Goal: Information Seeking & Learning: Learn about a topic

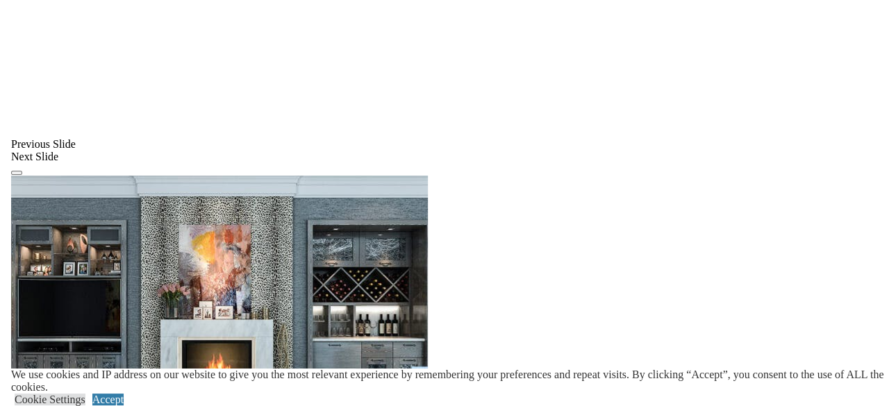
scroll to position [1412, 0]
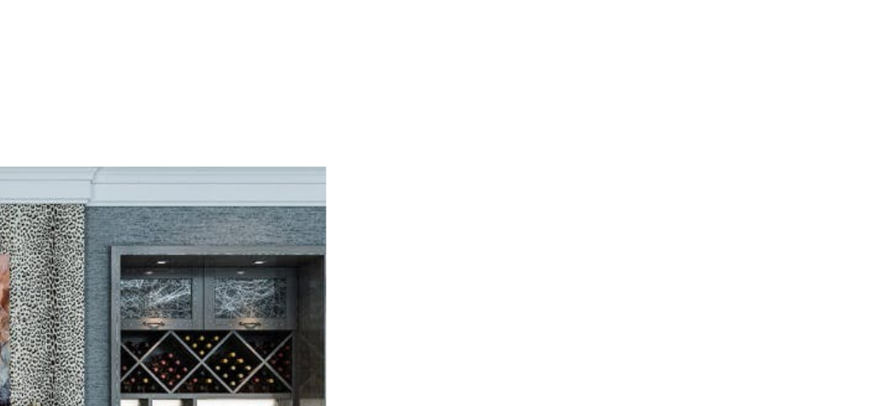
scroll to position [1411, 0]
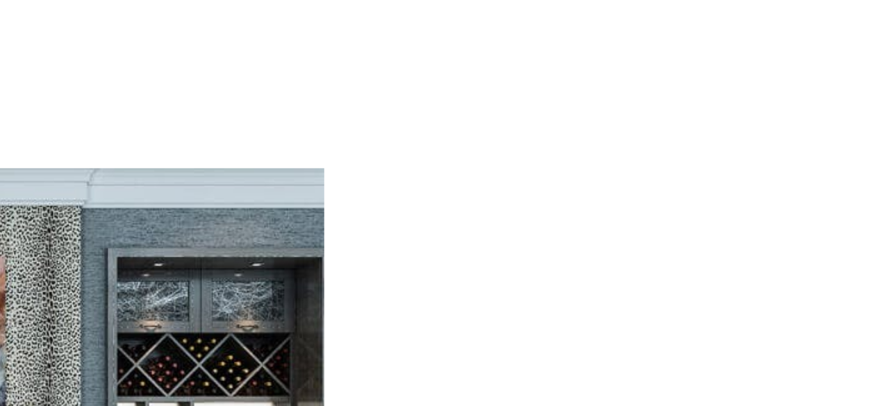
drag, startPoint x: 606, startPoint y: 100, endPoint x: 580, endPoint y: 147, distance: 54.1
drag, startPoint x: 455, startPoint y: 116, endPoint x: 484, endPoint y: 159, distance: 51.6
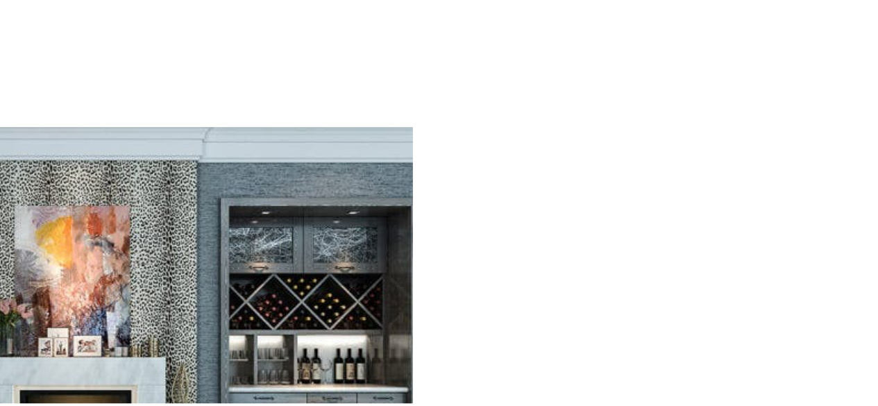
scroll to position [1412, 0]
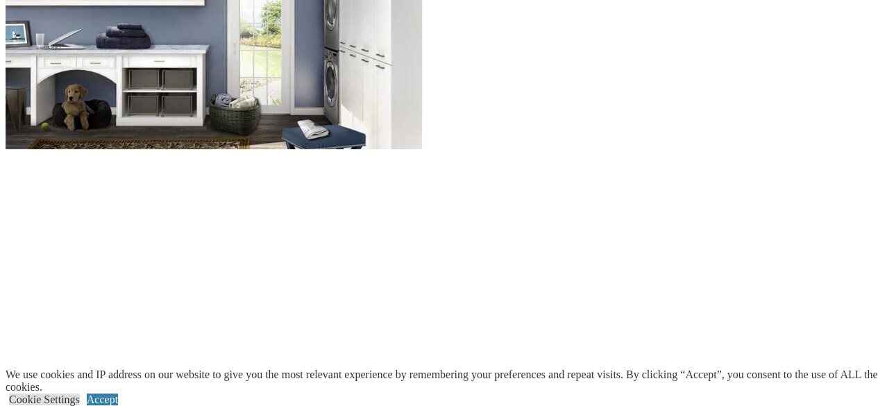
scroll to position [1750, 0]
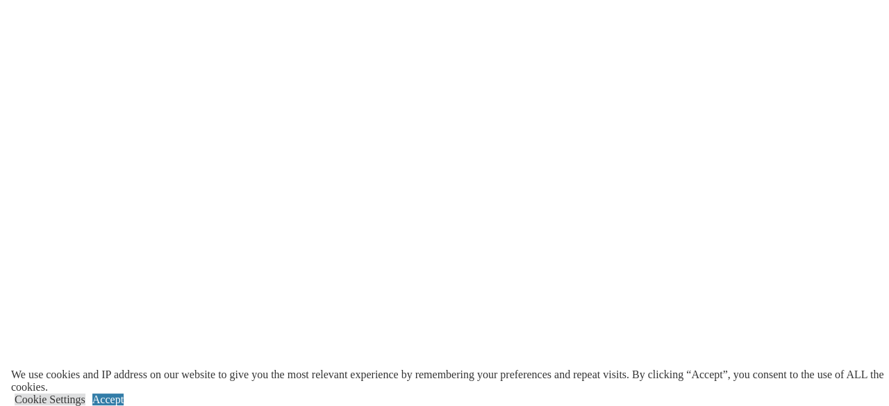
scroll to position [2047, 0]
drag, startPoint x: 0, startPoint y: 0, endPoint x: 550, endPoint y: 184, distance: 579.8
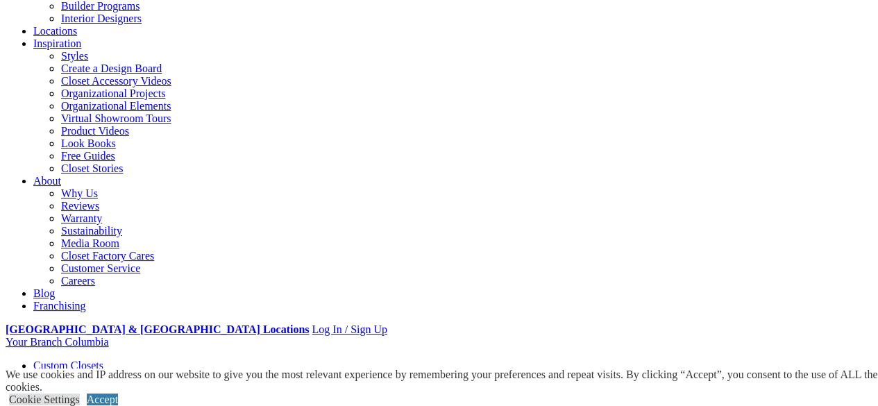
scroll to position [10, 0]
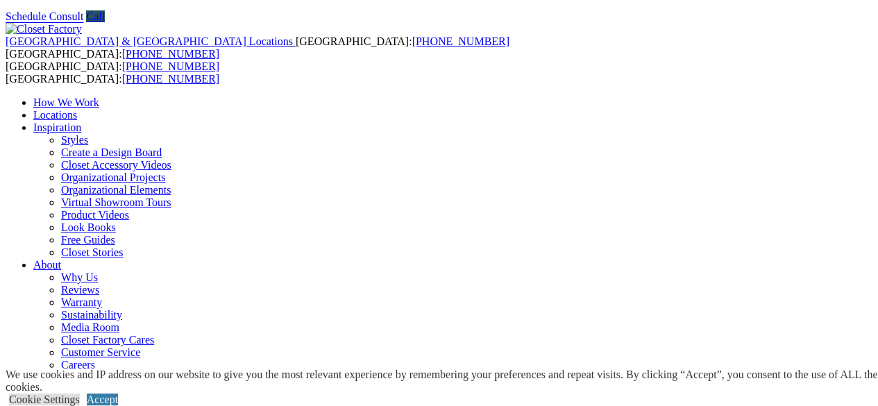
scroll to position [35, 0]
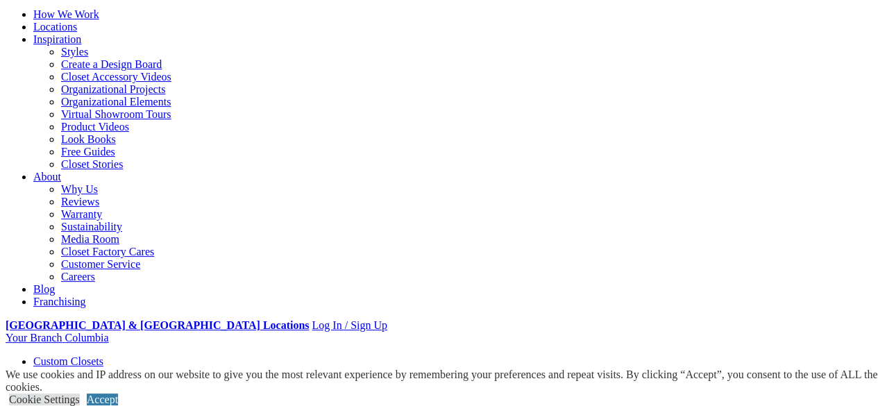
scroll to position [130, 0]
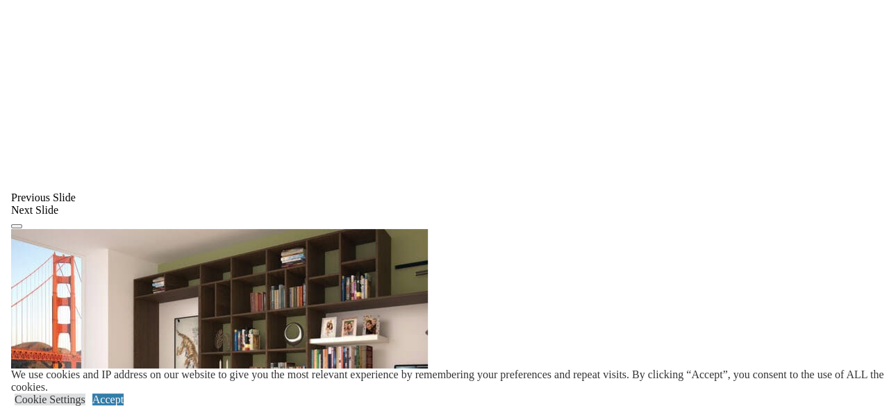
scroll to position [1017, 0]
